Goal: Task Accomplishment & Management: Complete application form

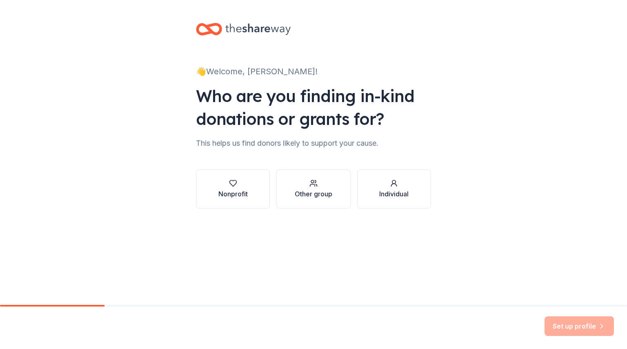
click at [234, 206] on button "Nonprofit" at bounding box center [233, 188] width 74 height 39
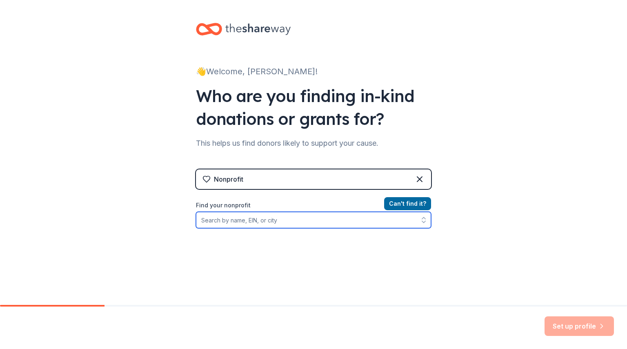
click at [332, 216] on input "Find your nonprofit" at bounding box center [313, 220] width 235 height 16
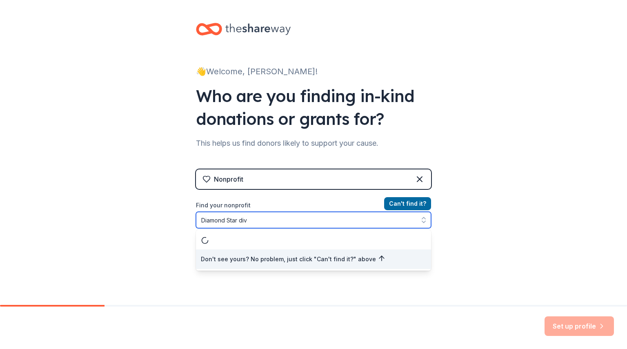
type input "Diamond Star diva"
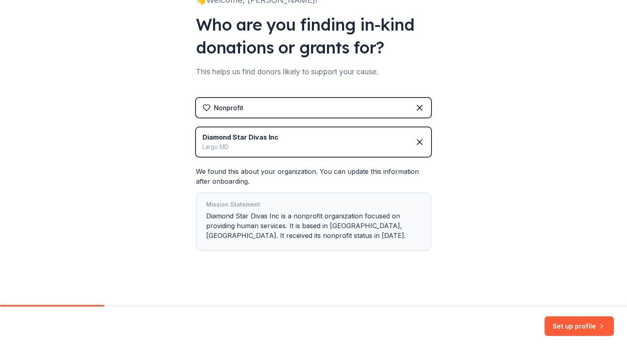
scroll to position [72, 0]
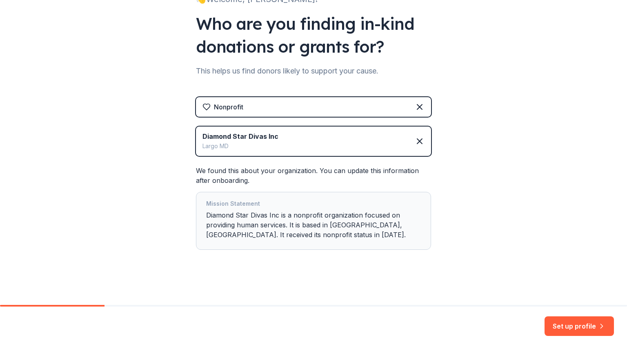
click at [572, 330] on button "Set up profile" at bounding box center [579, 326] width 69 height 20
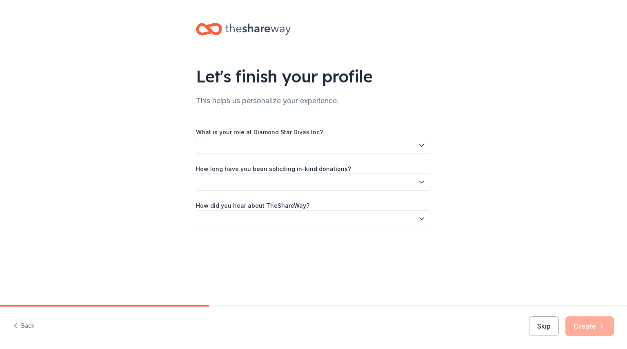
click at [276, 149] on button "button" at bounding box center [313, 145] width 235 height 17
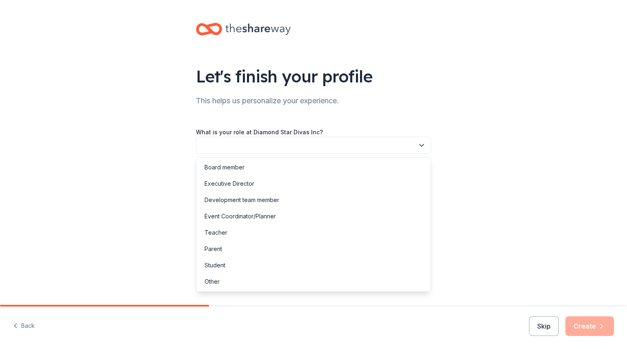
click at [245, 164] on div "Board member" at bounding box center [313, 167] width 231 height 16
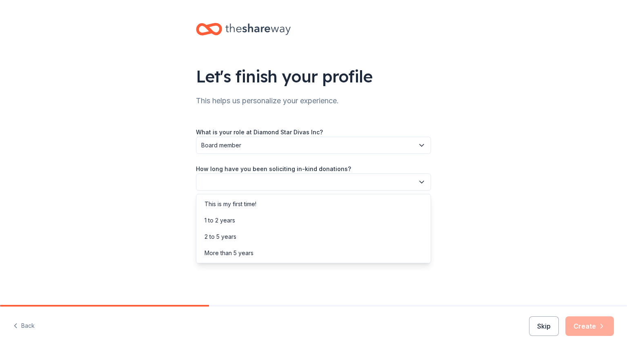
click at [253, 187] on button "button" at bounding box center [313, 182] width 235 height 17
click at [243, 143] on div "What is your role at Diamond Star Divas Inc? Board member How long have you bee…" at bounding box center [313, 177] width 235 height 100
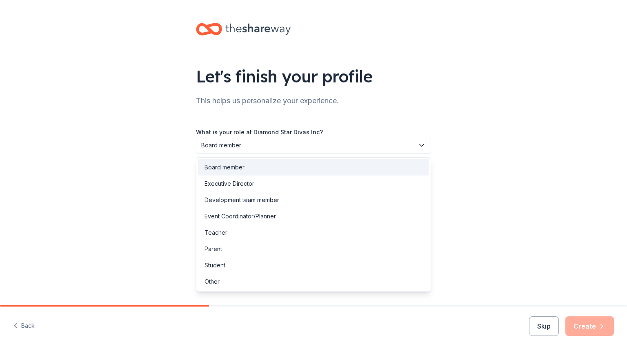
click at [243, 143] on span "Board member" at bounding box center [307, 145] width 213 height 10
click at [257, 183] on div "Executive Director" at bounding box center [313, 184] width 231 height 16
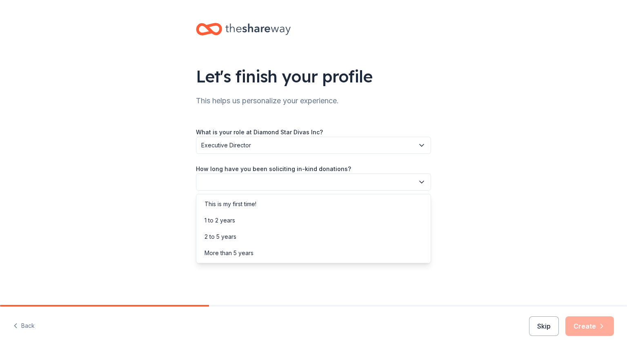
click at [257, 183] on button "button" at bounding box center [313, 182] width 235 height 17
click at [250, 140] on div "What is your role at Diamond Star Divas Inc? Executive Director How long have y…" at bounding box center [313, 177] width 235 height 100
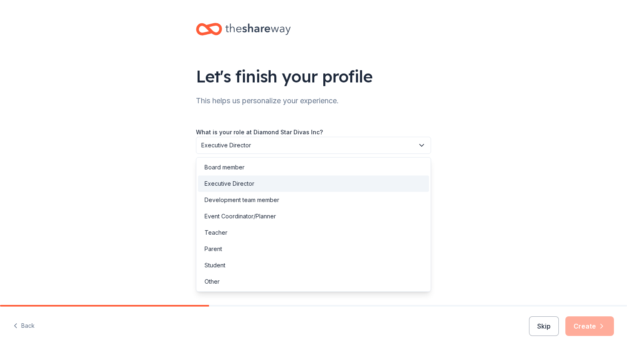
click at [248, 147] on span "Executive Director" at bounding box center [307, 145] width 213 height 10
click at [251, 168] on div "Board member" at bounding box center [313, 167] width 231 height 16
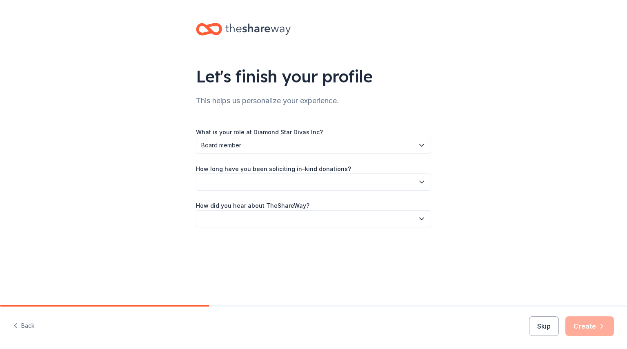
click at [268, 185] on button "button" at bounding box center [313, 182] width 235 height 17
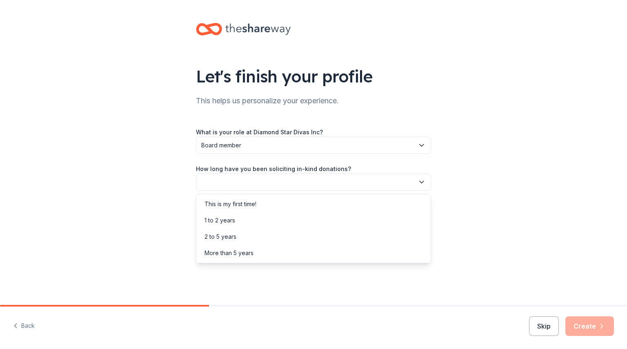
click at [276, 249] on div "More than 5 years" at bounding box center [313, 253] width 231 height 16
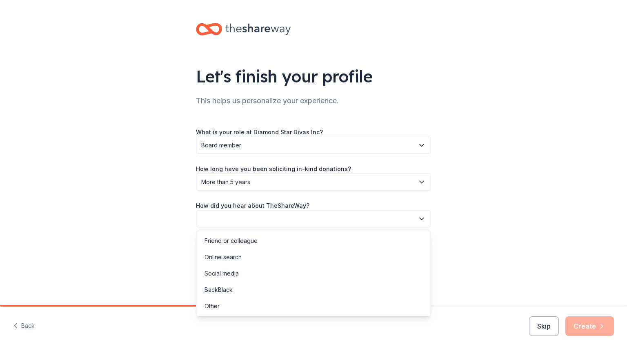
click at [260, 220] on button "button" at bounding box center [313, 218] width 235 height 17
click at [241, 280] on div "Social media" at bounding box center [313, 273] width 231 height 16
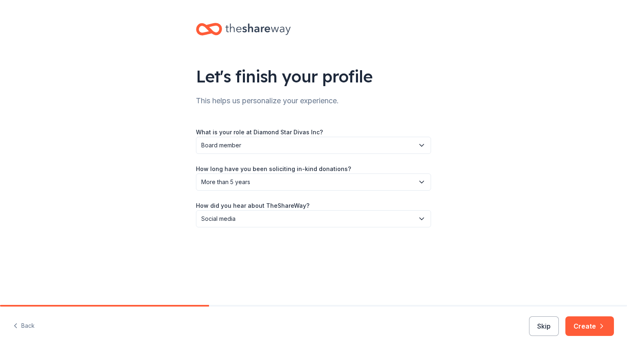
click at [579, 328] on button "Create" at bounding box center [590, 326] width 49 height 20
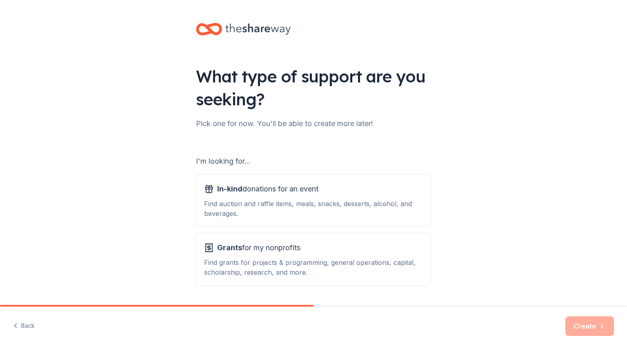
click at [336, 208] on div "Find auction and raffle items, meals, snacks, desserts, alcohol, and beverages." at bounding box center [313, 209] width 219 height 20
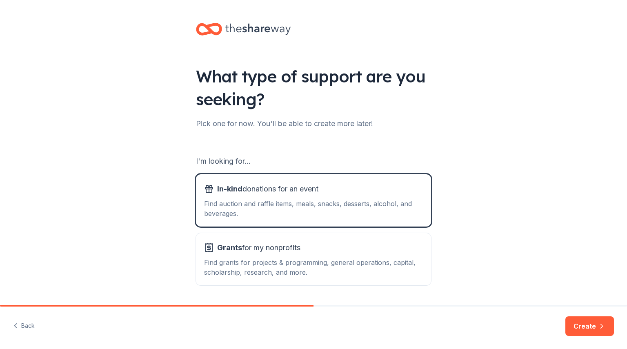
click at [592, 330] on button "Create" at bounding box center [590, 326] width 49 height 20
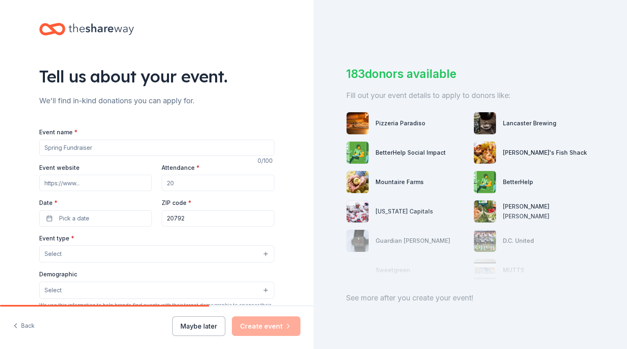
click at [206, 181] on input "Attendance *" at bounding box center [218, 183] width 113 height 16
type input "1000"
click at [207, 212] on input "20792" at bounding box center [218, 218] width 113 height 16
type input "20747"
click at [188, 184] on input "1000" at bounding box center [218, 183] width 113 height 16
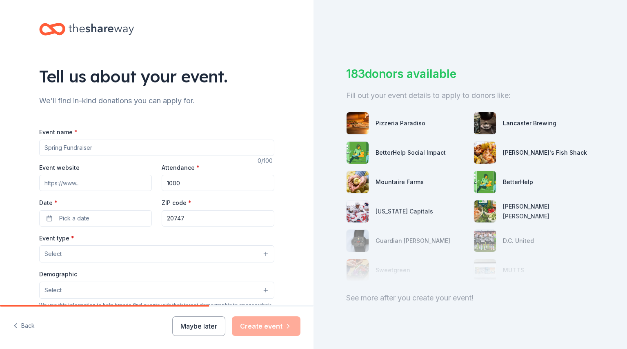
click at [92, 216] on button "Pick a date" at bounding box center [95, 218] width 113 height 16
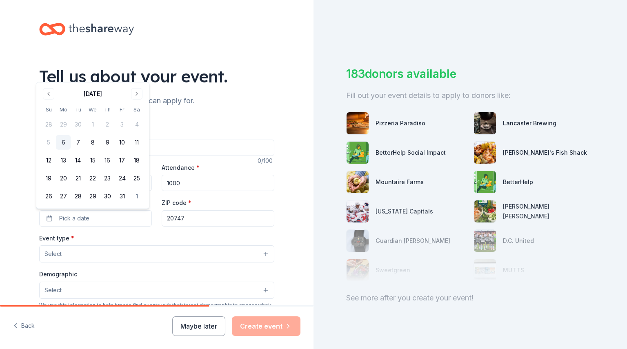
click at [136, 93] on button "Go to next month" at bounding box center [136, 93] width 11 height 11
click at [94, 142] on button "12" at bounding box center [92, 142] width 15 height 15
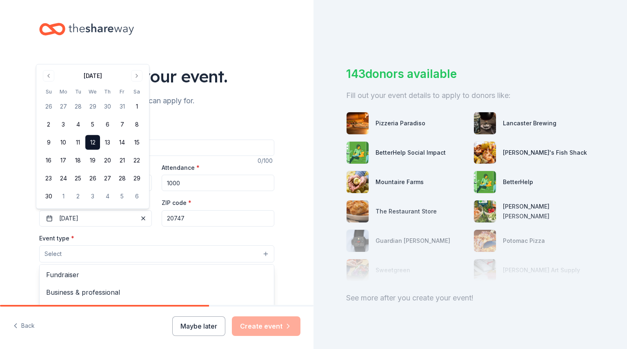
click at [100, 255] on button "Select" at bounding box center [156, 253] width 235 height 17
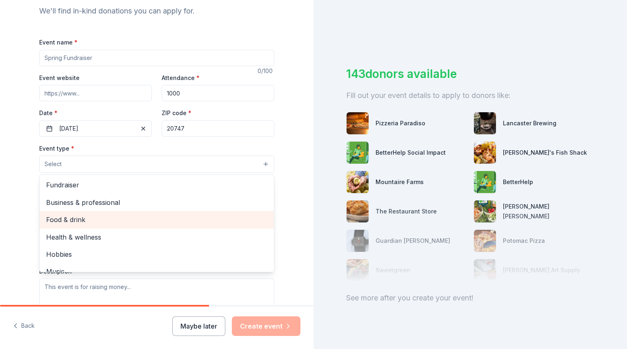
click at [162, 215] on span "Food & drink" at bounding box center [156, 219] width 221 height 11
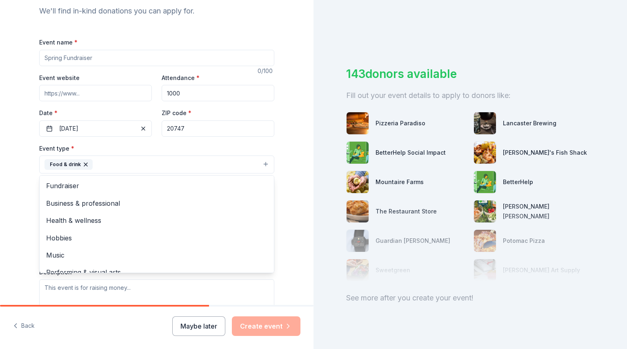
click at [271, 265] on div "Fundraiser Business & professional Health & wellness Hobbies Music Performing &…" at bounding box center [156, 224] width 235 height 98
click at [246, 130] on div "Event name * 0 /100 Event website Attendance * 1000 Date * [DATE] ZIP code * 20…" at bounding box center [156, 226] width 235 height 378
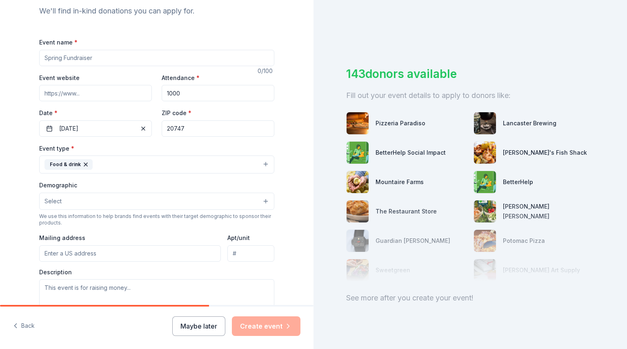
click at [162, 202] on button "Select" at bounding box center [156, 201] width 235 height 17
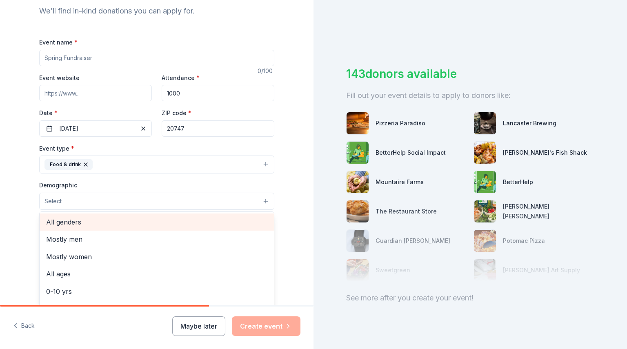
click at [180, 218] on span "All genders" at bounding box center [156, 222] width 221 height 11
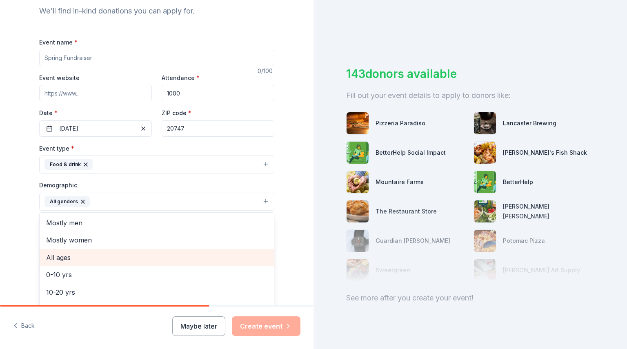
click at [209, 261] on span "All ages" at bounding box center [156, 257] width 221 height 11
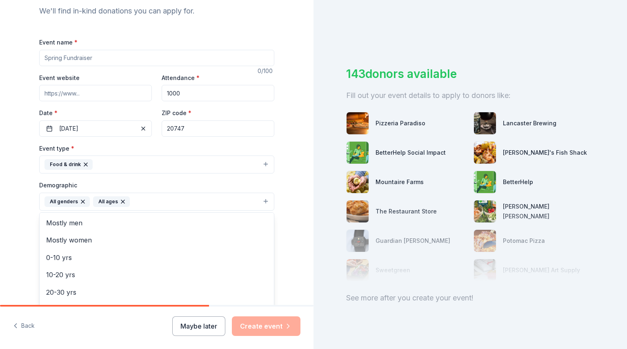
scroll to position [85, 0]
click at [293, 240] on div "Tell us about your event. We'll find in-kind donations you can apply for. Event…" at bounding box center [157, 182] width 314 height 545
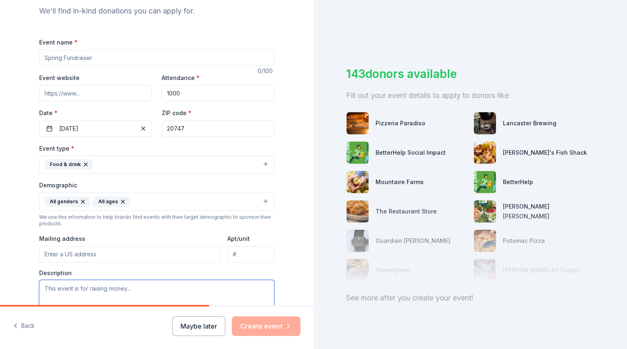
click at [209, 295] on textarea at bounding box center [156, 298] width 235 height 37
click at [148, 253] on input "Mailing address" at bounding box center [130, 254] width 182 height 16
click at [85, 65] on input "Event name *" at bounding box center [156, 58] width 235 height 16
click at [111, 260] on input "Mailing address" at bounding box center [130, 254] width 182 height 16
click at [47, 56] on input "Event name *" at bounding box center [156, 58] width 235 height 16
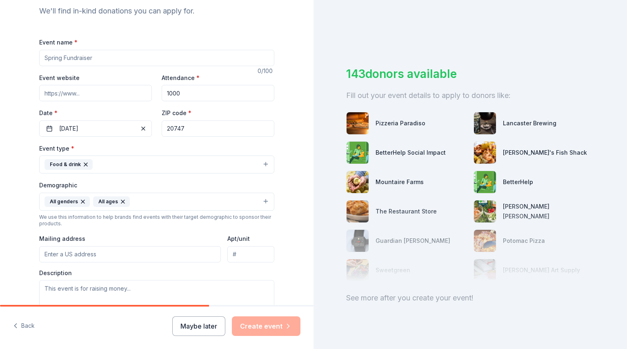
paste input "BTG 2nd Annual 1,000 Turkey Giveaway"
click at [47, 56] on input "BTG 2nd Annual 1,000 Turkey Giveaway" at bounding box center [156, 58] width 235 height 16
type input "BTG 2nd Annual 1,000 Turkey Giveaway"
click at [62, 94] on input "Event website" at bounding box center [95, 93] width 113 height 16
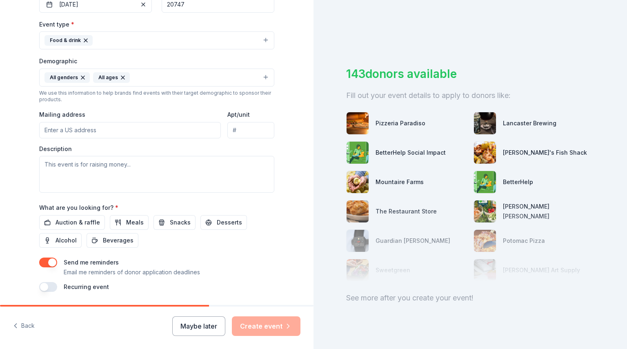
scroll to position [216, 0]
type input "[DOMAIN_NAME]"
click at [103, 130] on input "Mailing address" at bounding box center [130, 128] width 182 height 16
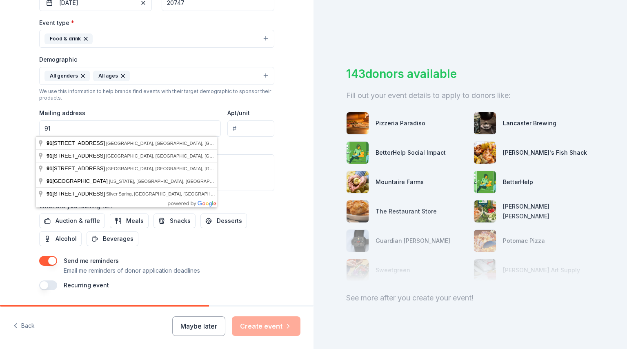
type input "9"
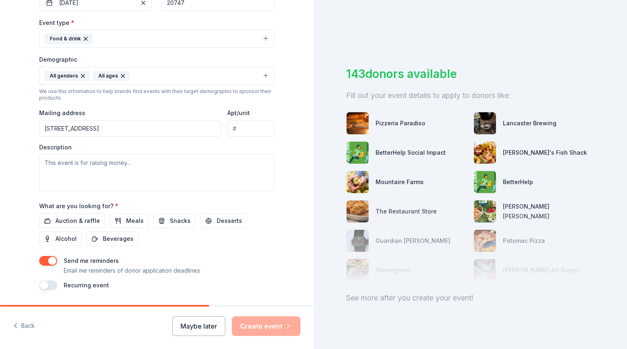
type input "[STREET_ADDRESS][PERSON_NAME]"
click at [236, 131] on input "Apt/unit" at bounding box center [250, 128] width 47 height 16
type input "#221"
click at [102, 166] on textarea at bounding box center [156, 172] width 235 height 37
paste textarea "ridging the Gap, Inc. is excited to kick off its 2nd Annual 1,000 Turkey Giveaw…"
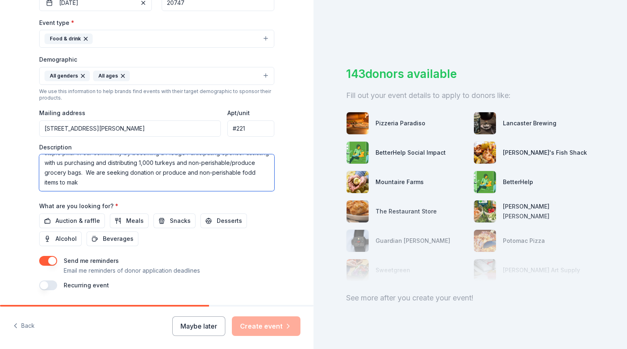
scroll to position [103, 0]
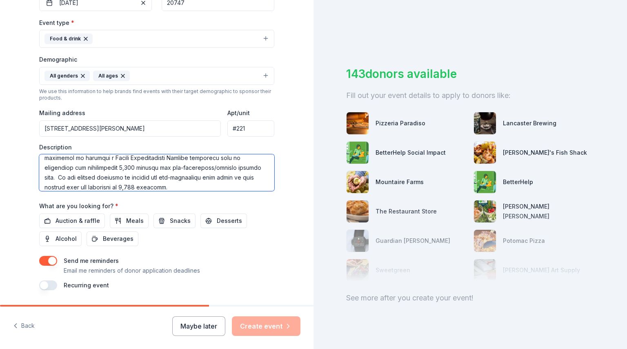
type textarea "loremip dol Sit, Ame. co adipisc el sedd eiu tem 4in Utlabo 4,892 Etdolo Magnaa…"
click at [137, 223] on button "Meals" at bounding box center [129, 221] width 39 height 15
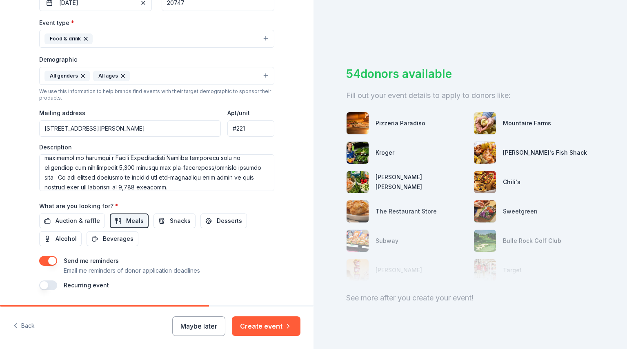
click at [122, 241] on span "Beverages" at bounding box center [118, 239] width 31 height 10
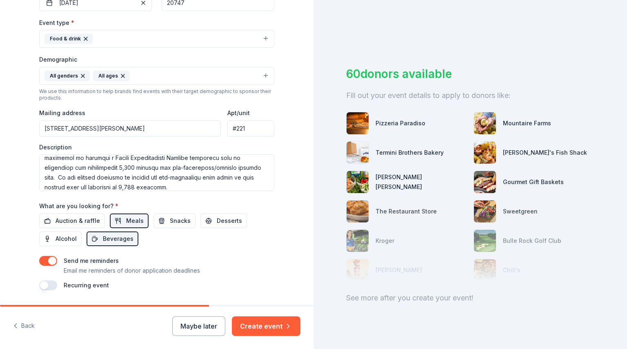
click at [122, 241] on span "Beverages" at bounding box center [118, 239] width 31 height 10
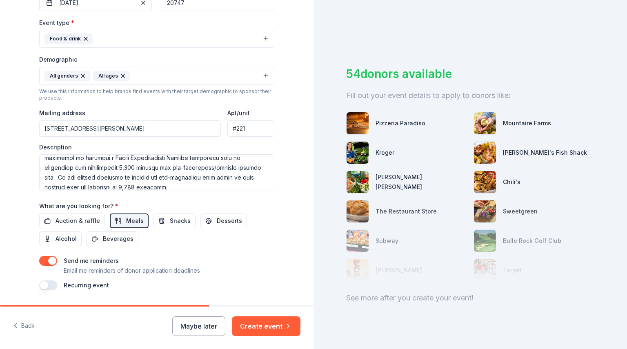
click at [121, 240] on span "Beverages" at bounding box center [118, 239] width 31 height 10
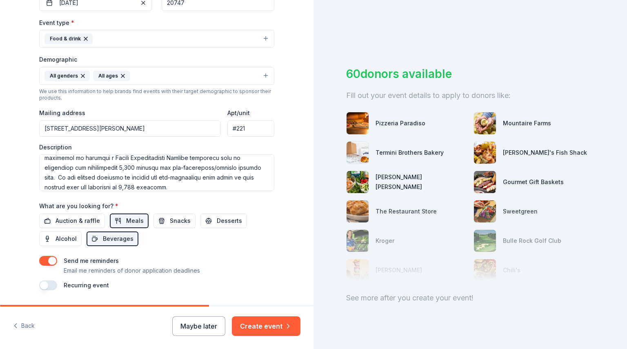
scroll to position [0, 0]
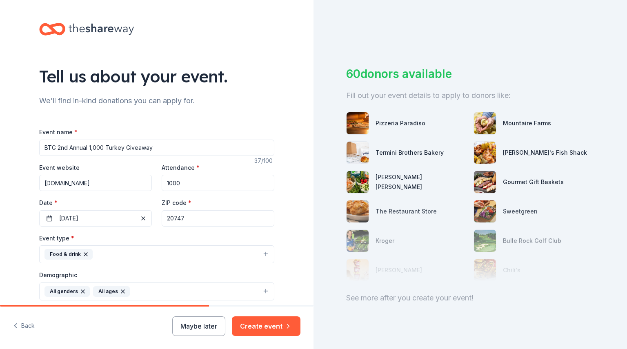
click at [307, 270] on div "Tell us about your event. We'll find in-kind donations you can apply for. Event…" at bounding box center [157, 272] width 314 height 545
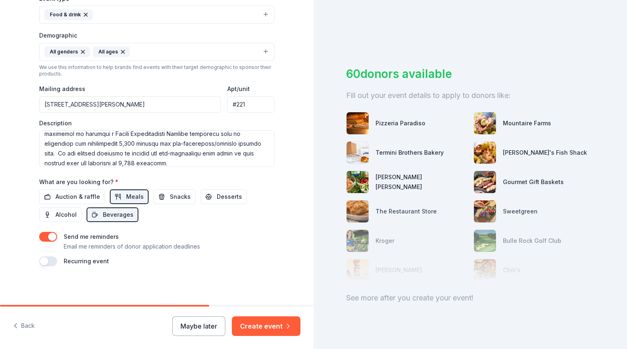
click at [217, 200] on span "Desserts" at bounding box center [229, 197] width 25 height 10
click at [172, 197] on span "Snacks" at bounding box center [180, 197] width 21 height 10
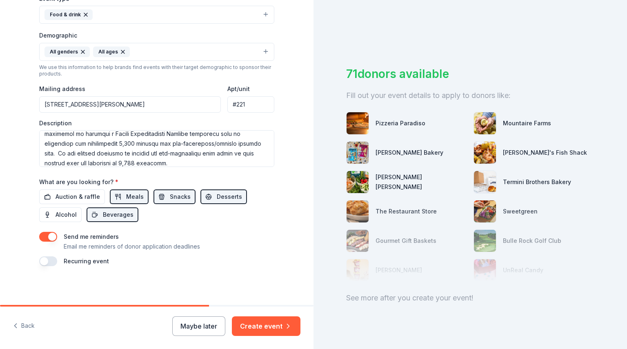
click at [310, 319] on div "Back Maybe later Create event" at bounding box center [157, 328] width 314 height 42
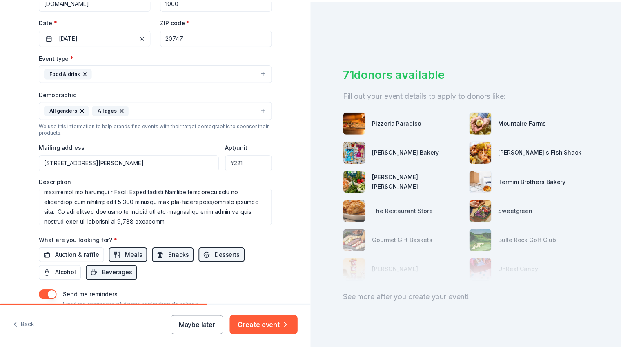
scroll to position [185, 0]
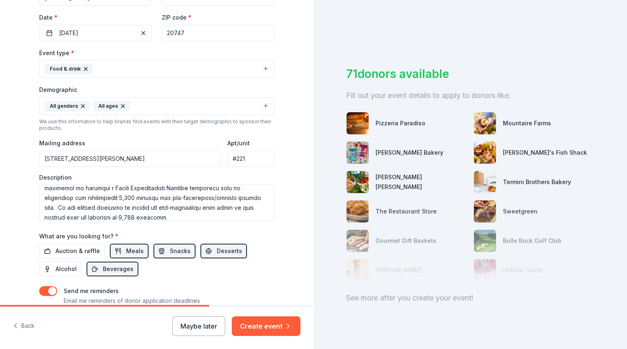
click at [286, 327] on icon "button" at bounding box center [288, 326] width 8 height 8
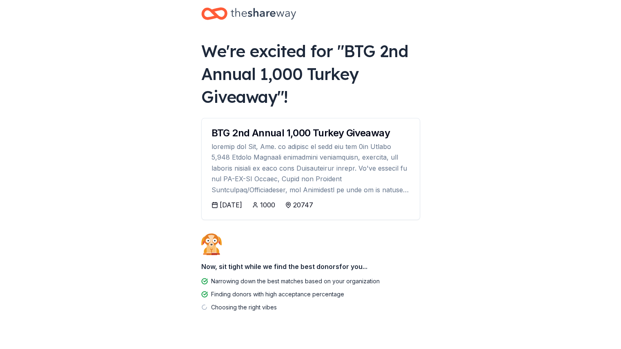
scroll to position [29, 0]
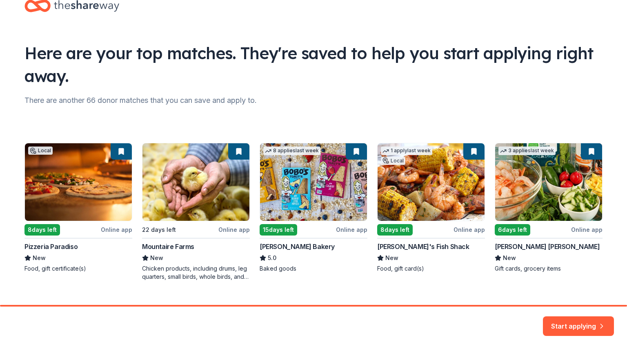
scroll to position [38, 0]
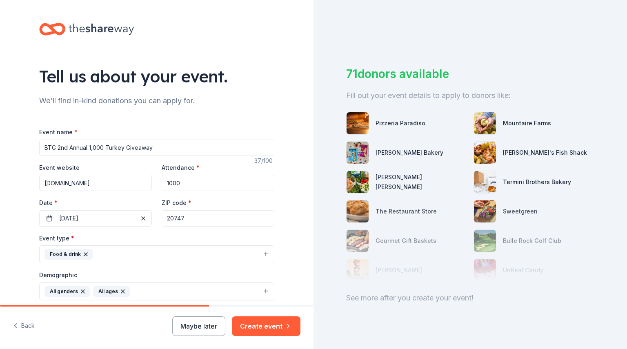
click at [206, 325] on button "Maybe later" at bounding box center [198, 326] width 53 height 20
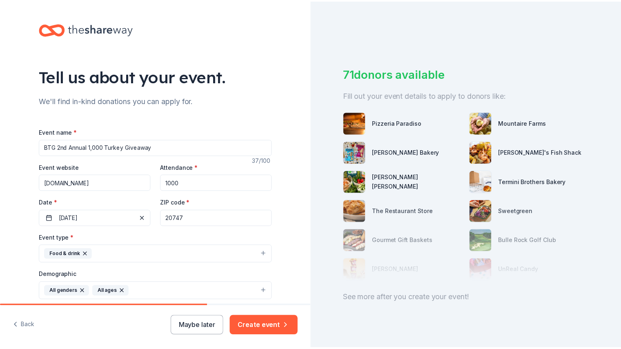
scroll to position [240, 0]
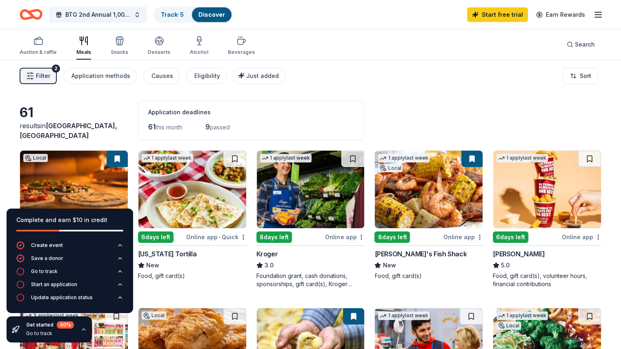
click at [593, 18] on icon "button" at bounding box center [598, 15] width 10 height 10
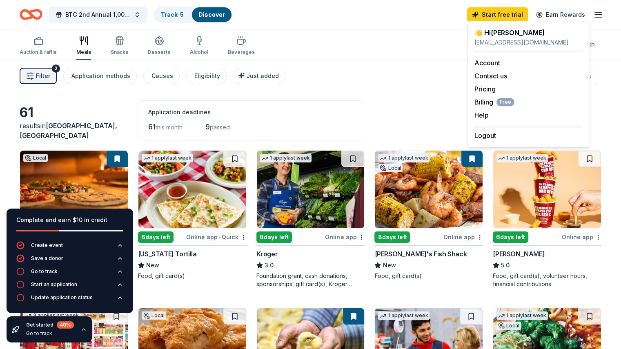
click at [492, 64] on link "Account" at bounding box center [487, 63] width 26 height 8
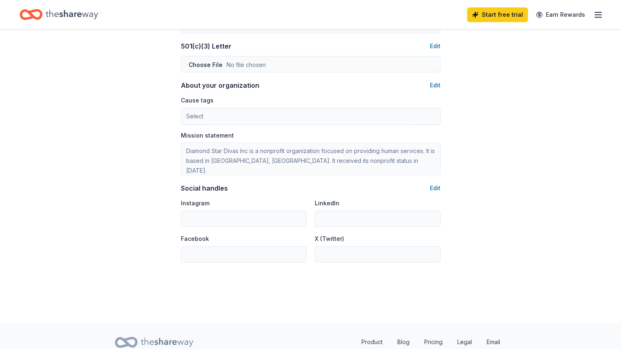
scroll to position [441, 0]
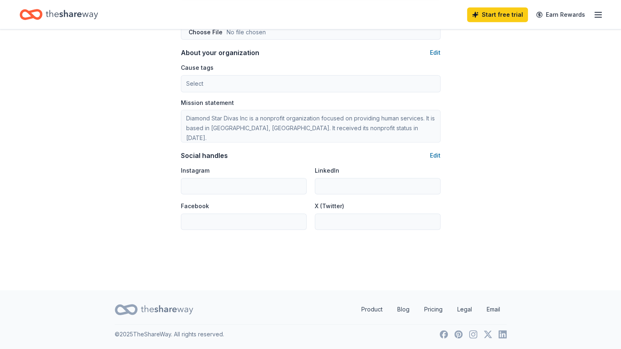
click at [593, 11] on icon "button" at bounding box center [598, 15] width 10 height 10
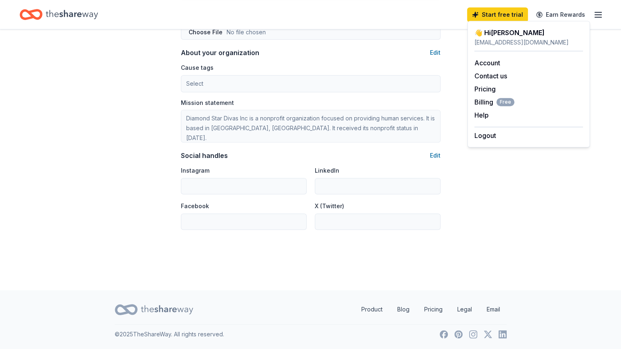
click at [516, 32] on div "👋 Hi [PERSON_NAME]" at bounding box center [528, 33] width 109 height 10
click at [485, 117] on button "Help" at bounding box center [481, 115] width 14 height 10
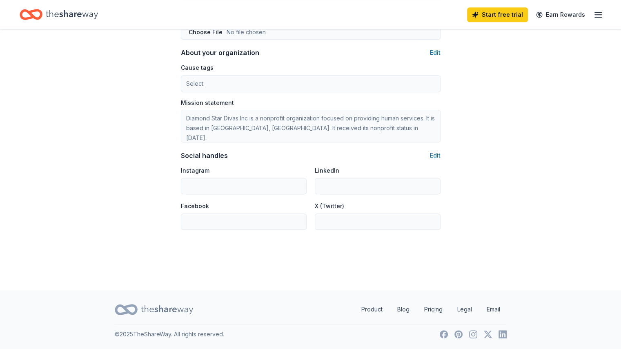
click at [578, 8] on div "Start free trial Earn Rewards" at bounding box center [535, 14] width 136 height 19
click at [593, 13] on icon "button" at bounding box center [598, 15] width 10 height 10
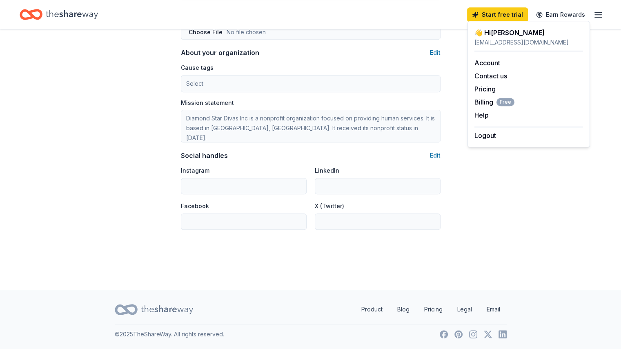
click at [492, 104] on span "Billing Free" at bounding box center [494, 102] width 40 height 10
